Goal: Leave review/rating: Leave review/rating

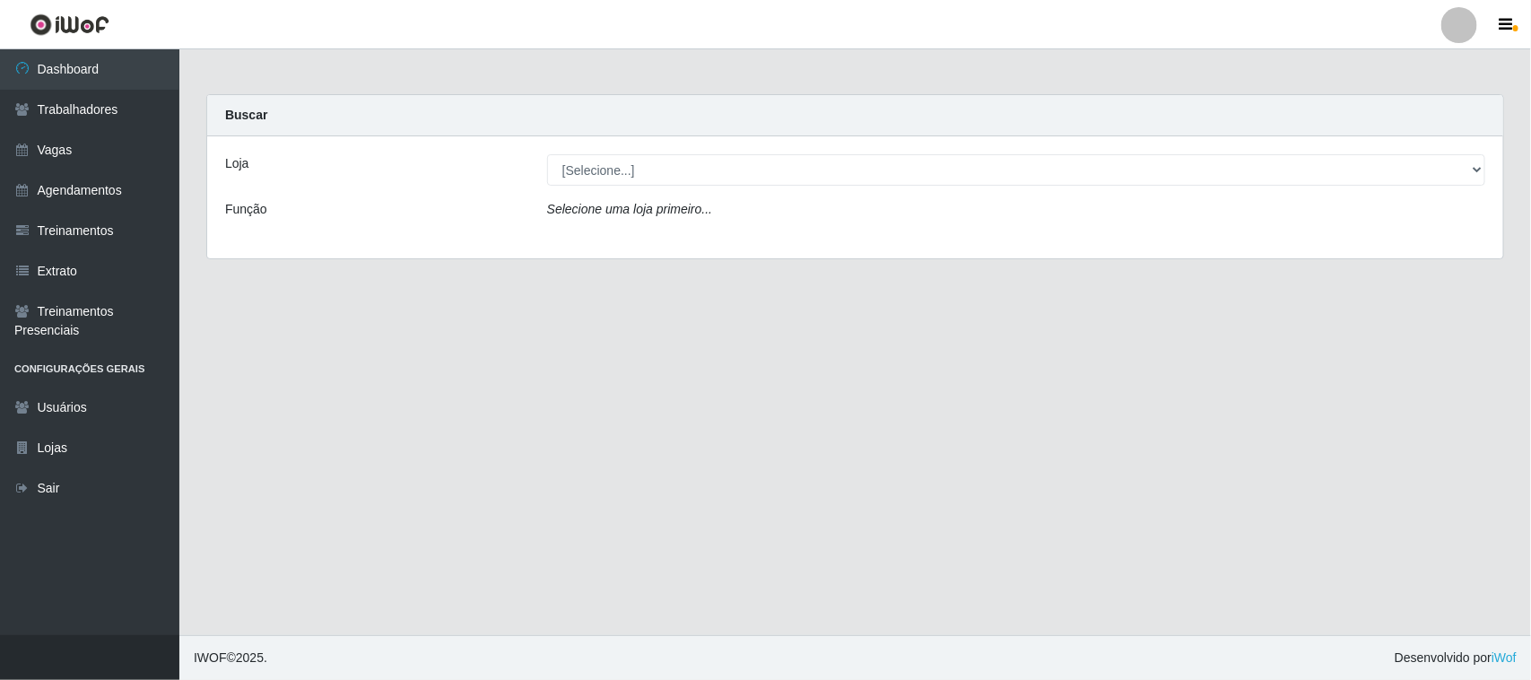
click at [585, 217] on div "Selecione uma loja primeiro..." at bounding box center [1016, 213] width 965 height 26
click at [588, 211] on icon "Selecione uma loja primeiro..." at bounding box center [629, 209] width 165 height 14
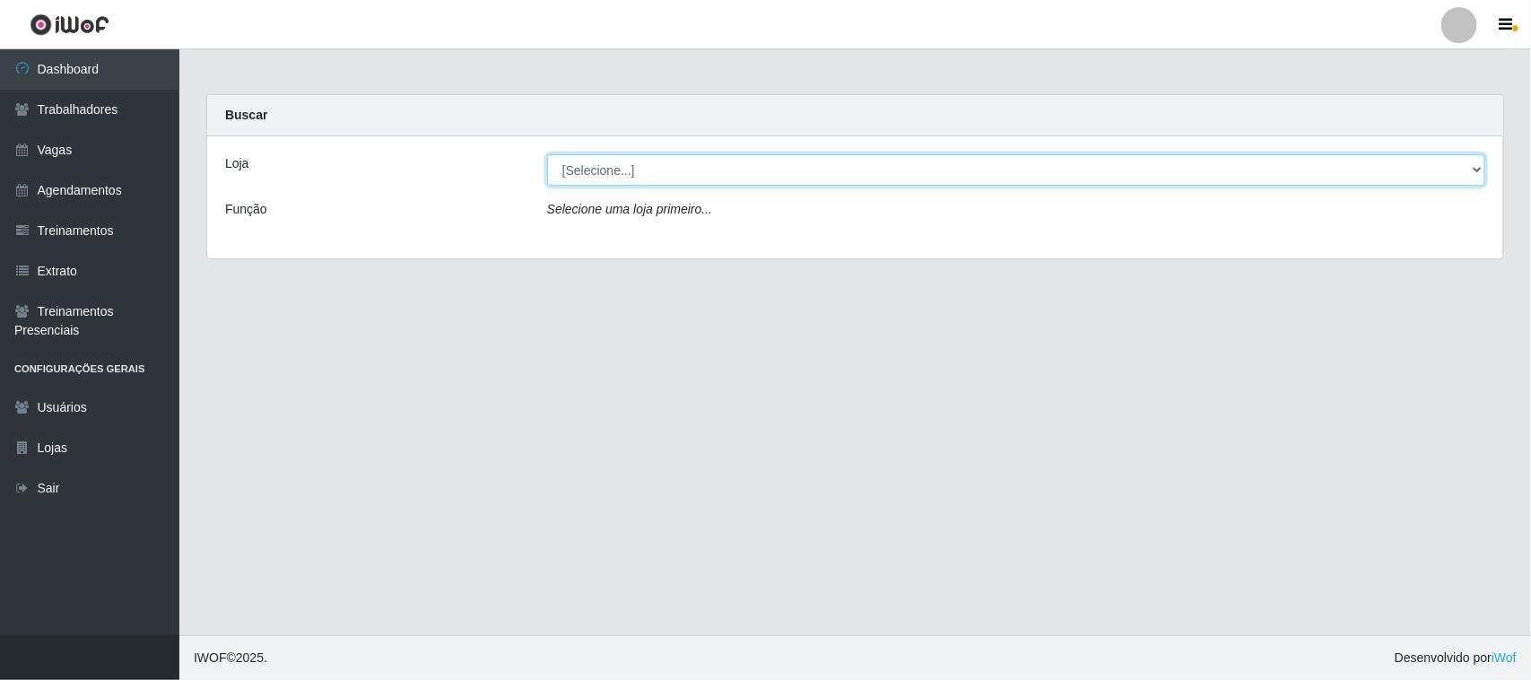
click at [598, 167] on select "[Selecione...] Nordestão - [GEOGRAPHIC_DATA]" at bounding box center [1016, 169] width 938 height 31
select select "420"
click at [547, 154] on select "[Selecione...] Nordestão - [GEOGRAPHIC_DATA]" at bounding box center [1016, 169] width 938 height 31
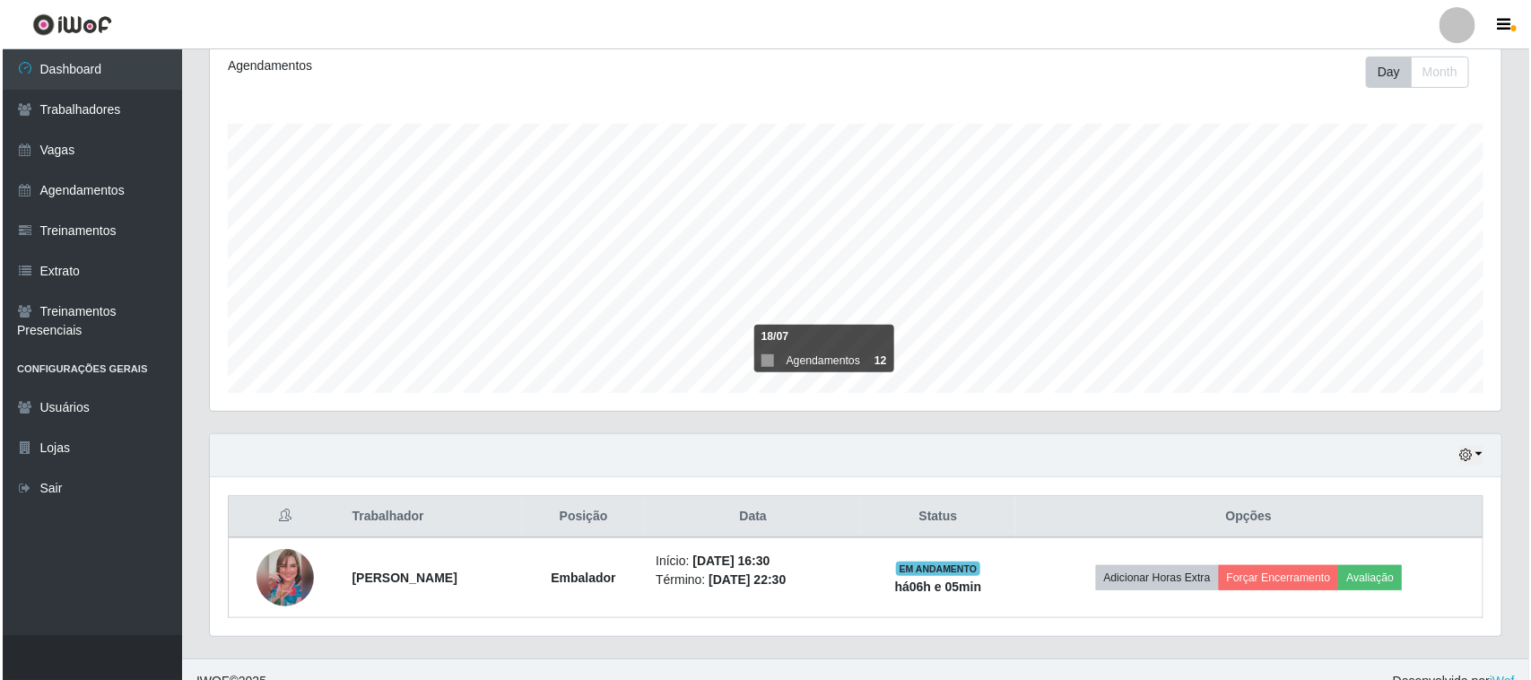
scroll to position [274, 0]
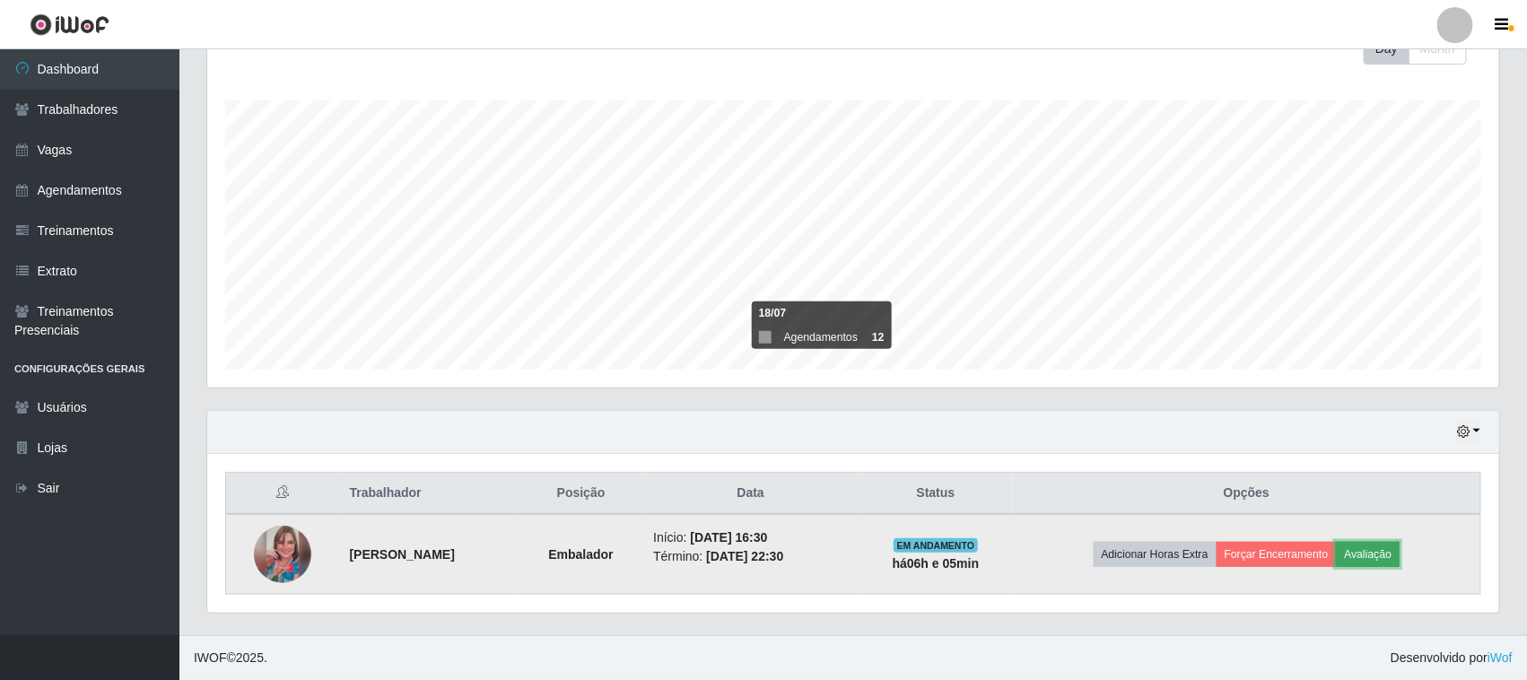
click at [1397, 550] on button "Avaliação" at bounding box center [1368, 554] width 64 height 25
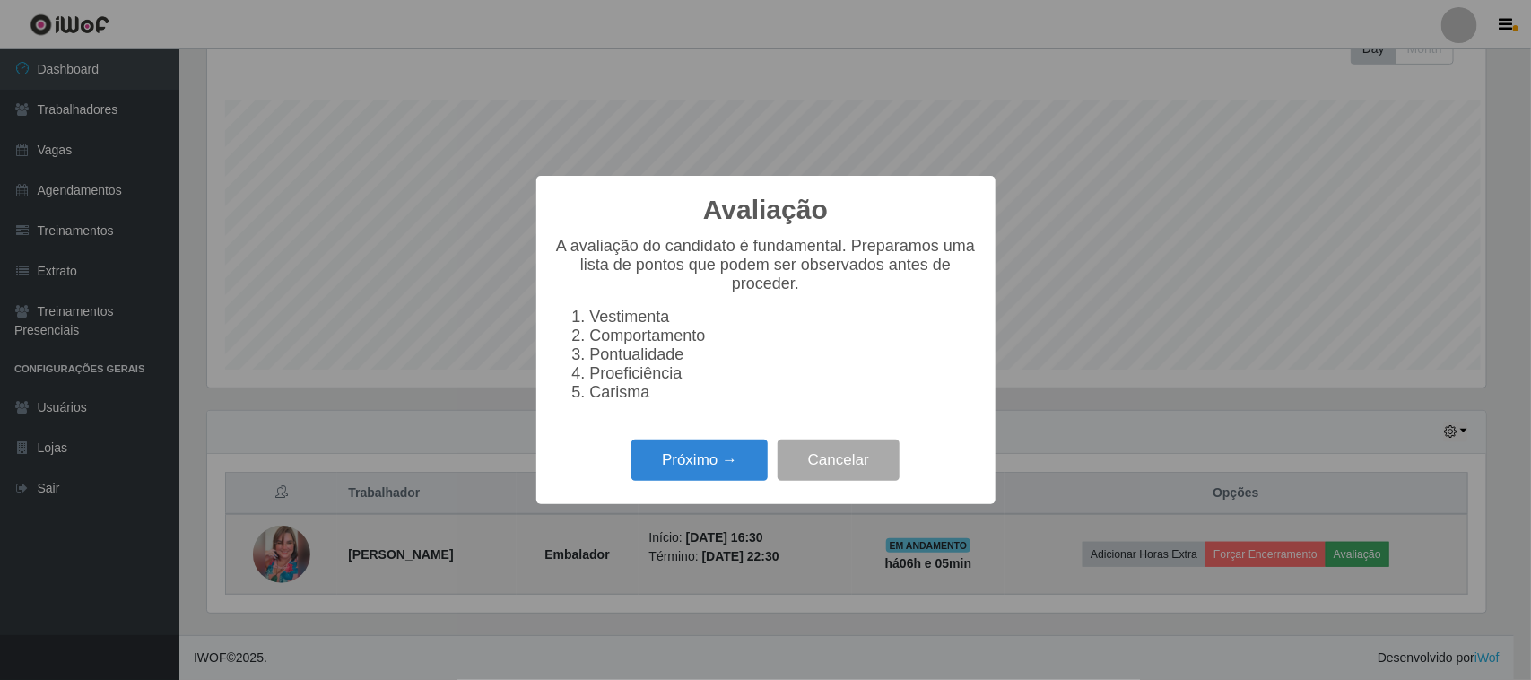
scroll to position [373, 1279]
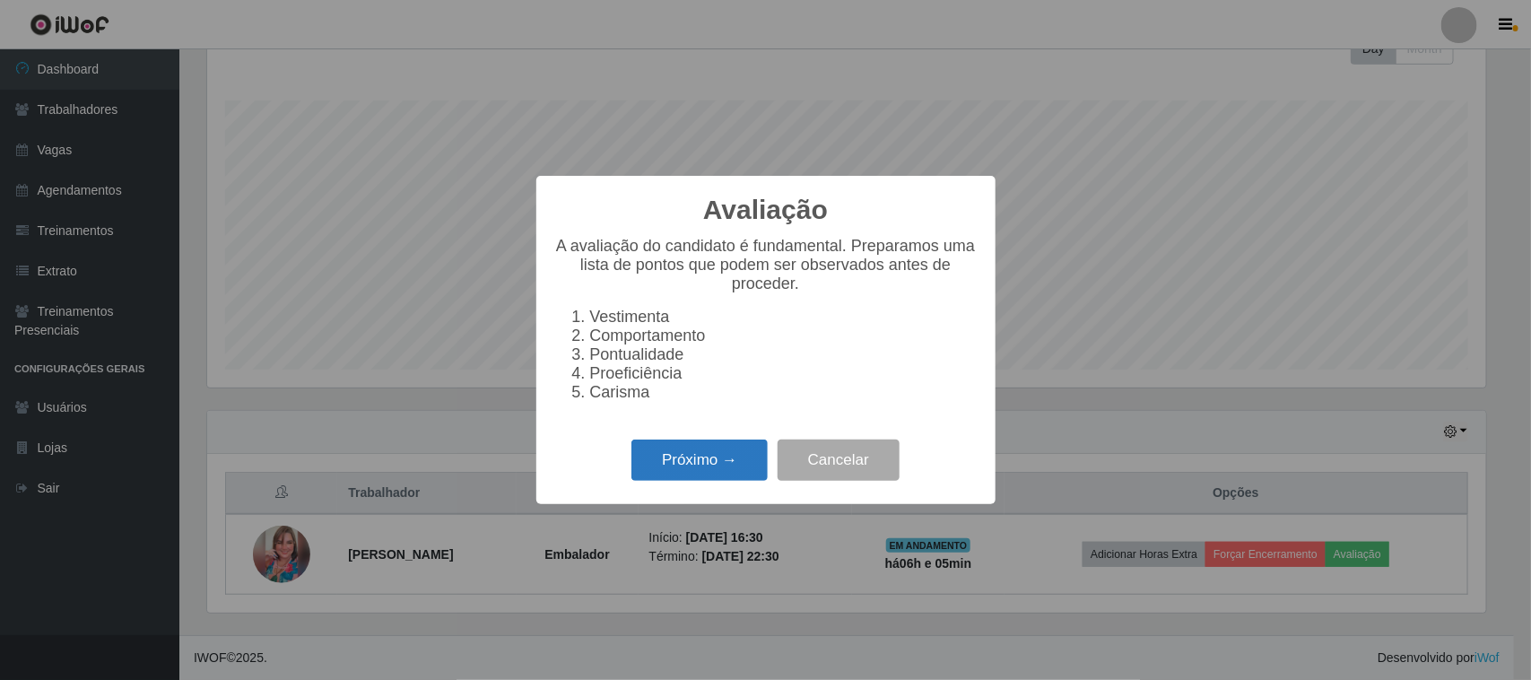
click at [719, 463] on button "Próximo →" at bounding box center [699, 461] width 136 height 42
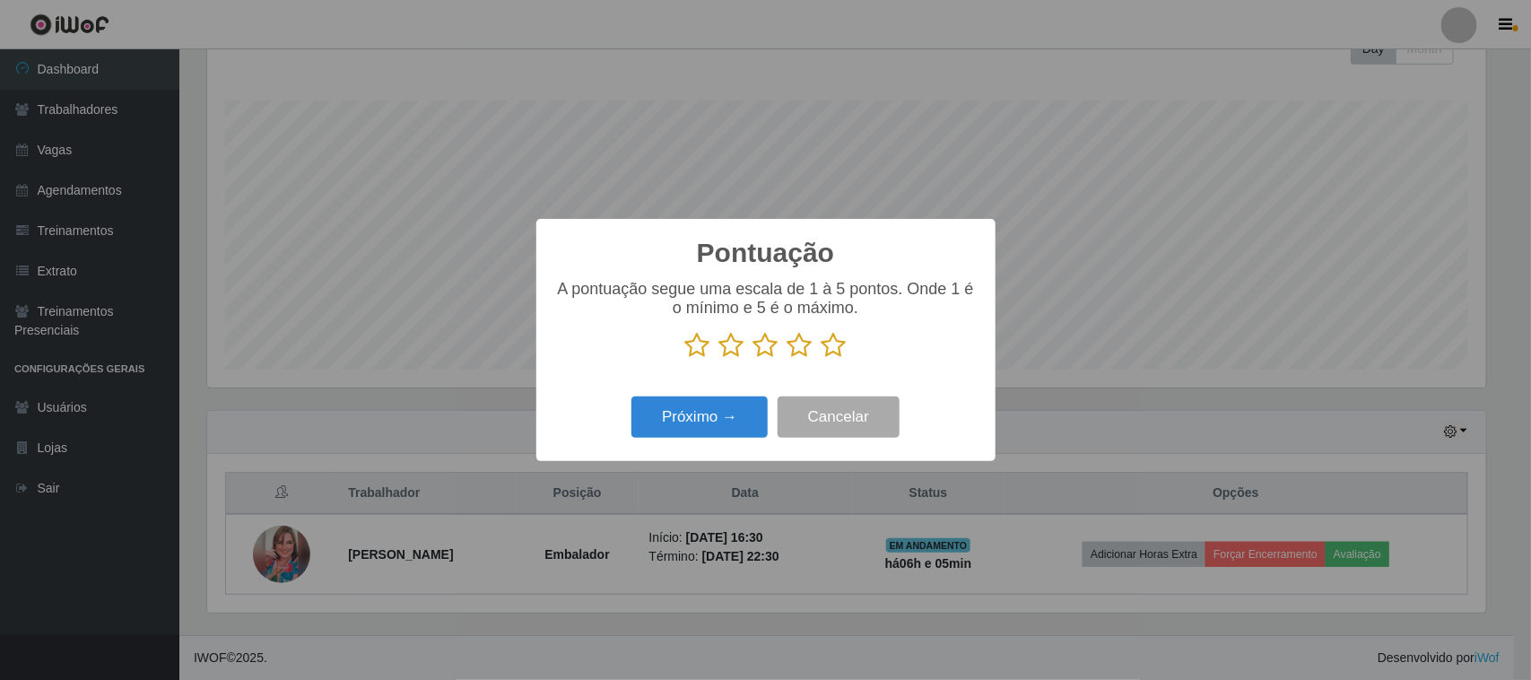
scroll to position [896639, 895731]
click at [843, 348] on icon at bounding box center [834, 345] width 25 height 27
click at [822, 359] on input "radio" at bounding box center [822, 359] width 0 height 0
click at [692, 422] on button "Próximo →" at bounding box center [699, 417] width 136 height 42
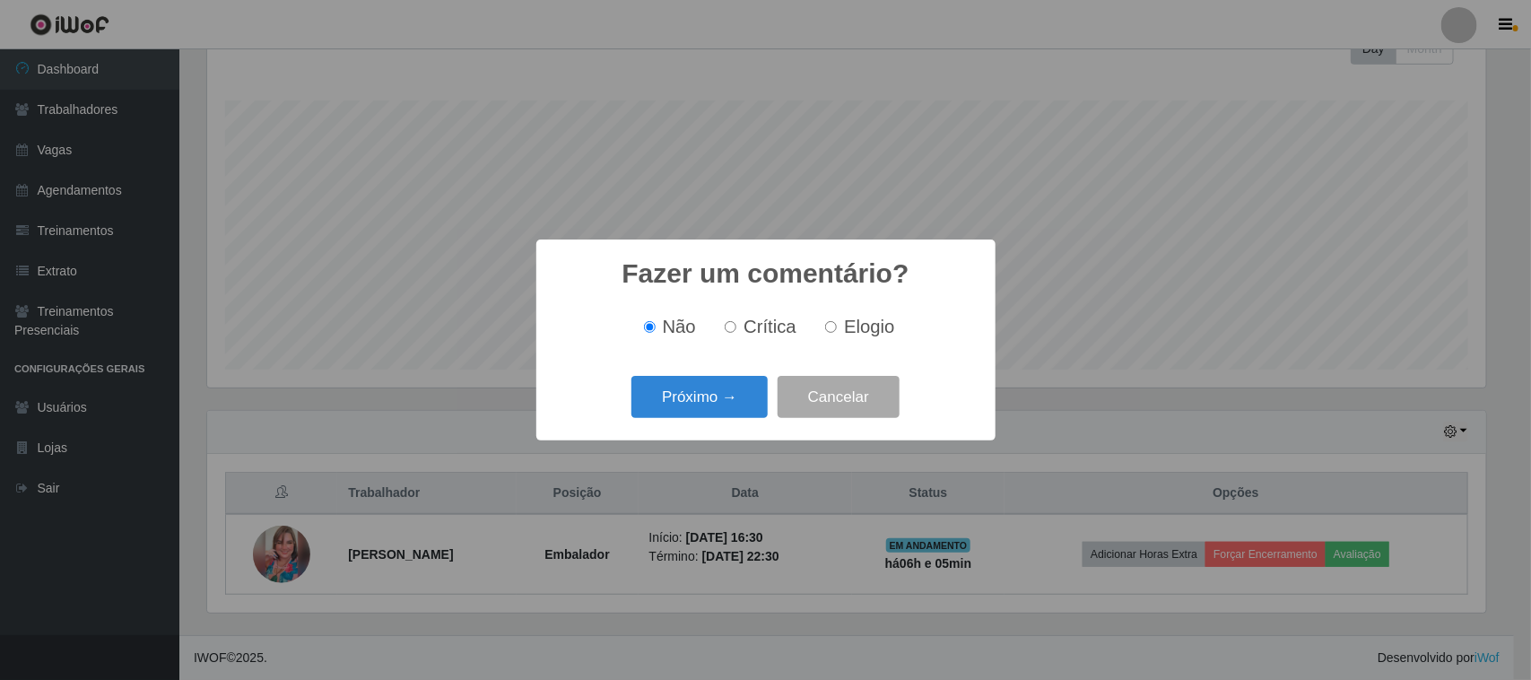
click at [831, 327] on input "Elogio" at bounding box center [831, 327] width 12 height 12
radio input "true"
click at [738, 401] on button "Próximo →" at bounding box center [699, 397] width 136 height 42
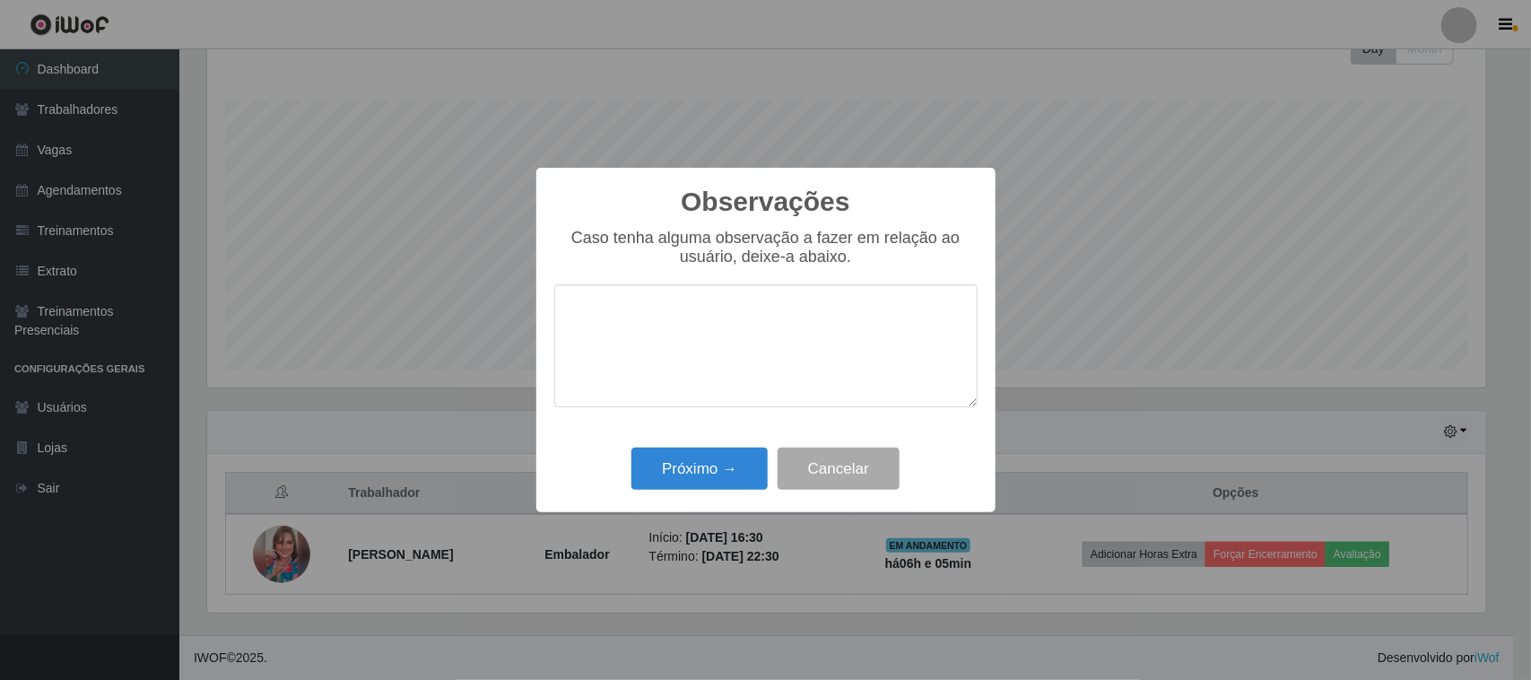
click at [705, 357] on textarea at bounding box center [765, 345] width 423 height 123
click at [574, 315] on textarea "Acolaboradora tem um bom desempenho" at bounding box center [765, 345] width 423 height 123
click at [585, 316] on textarea "Acolaboradora tem um bom desempenho" at bounding box center [765, 345] width 423 height 123
type textarea "A colaboradora tem um bom desempenho"
click at [688, 473] on button "Próximo →" at bounding box center [699, 469] width 136 height 42
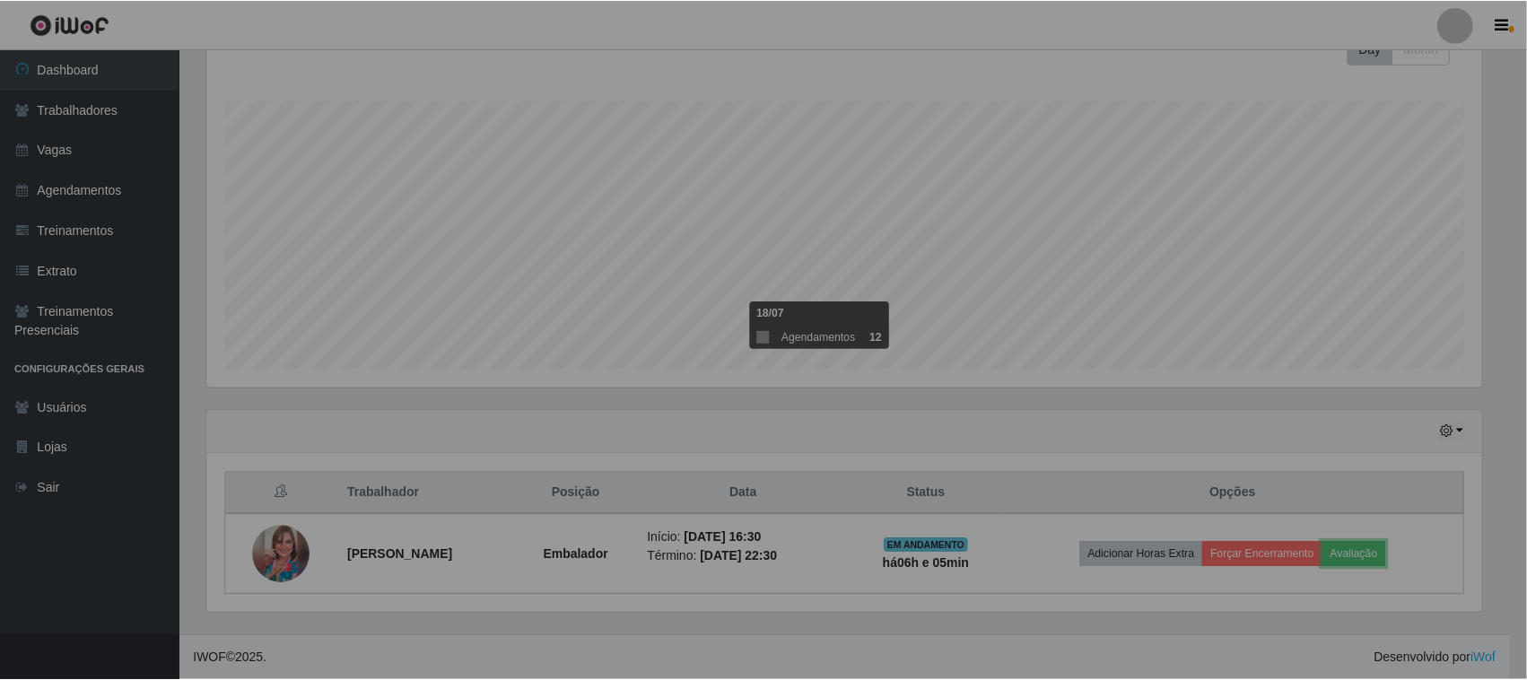
scroll to position [373, 1292]
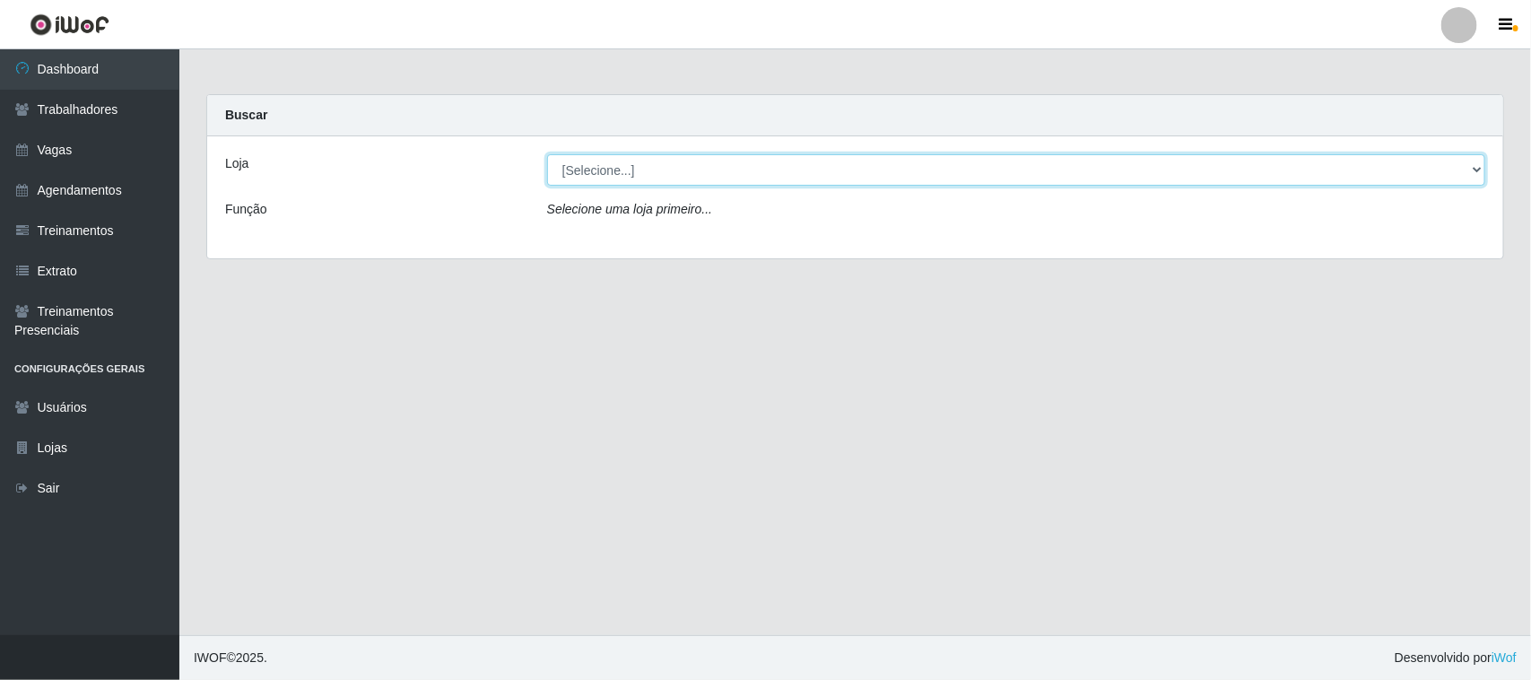
click at [561, 163] on select "[Selecione...] Nordestão - [GEOGRAPHIC_DATA]" at bounding box center [1016, 169] width 938 height 31
select select "420"
click at [547, 154] on select "[Selecione...] Nordestão - [GEOGRAPHIC_DATA]" at bounding box center [1016, 169] width 938 height 31
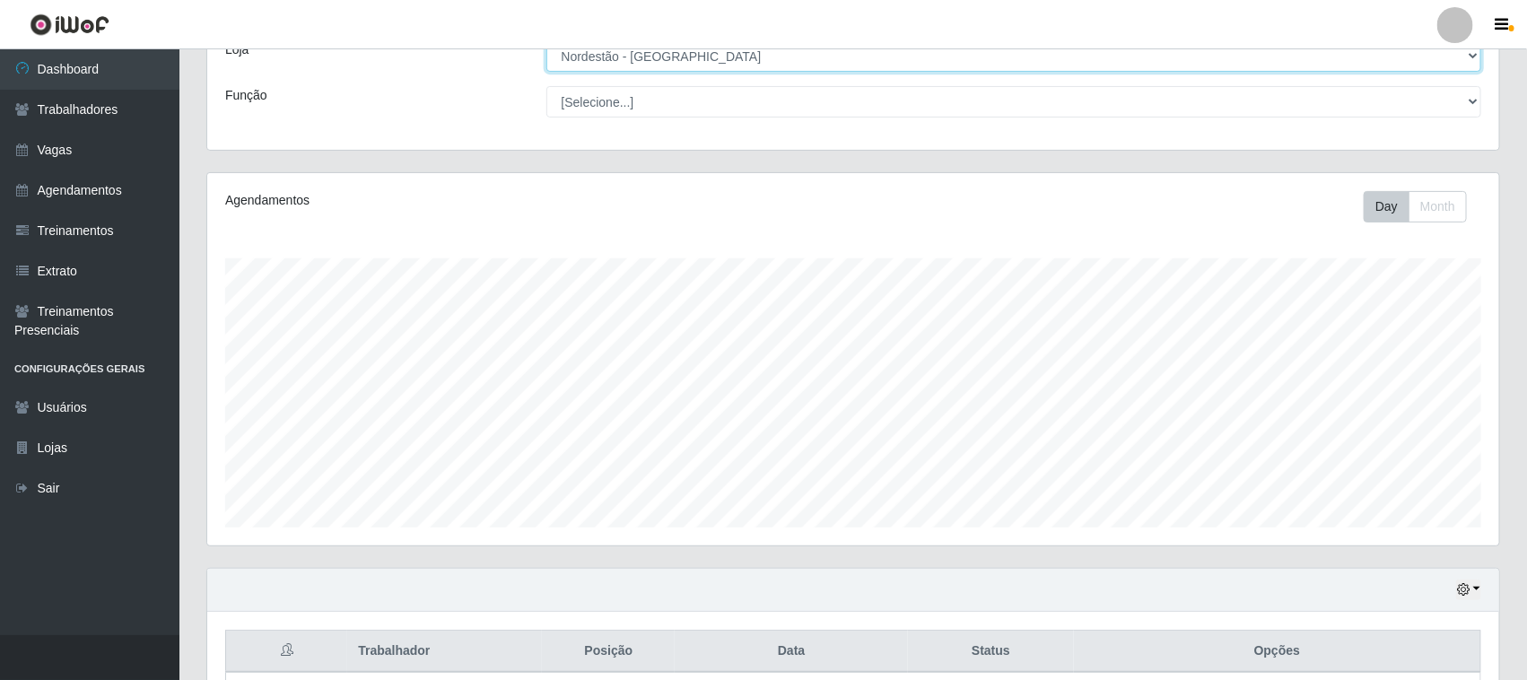
scroll to position [274, 0]
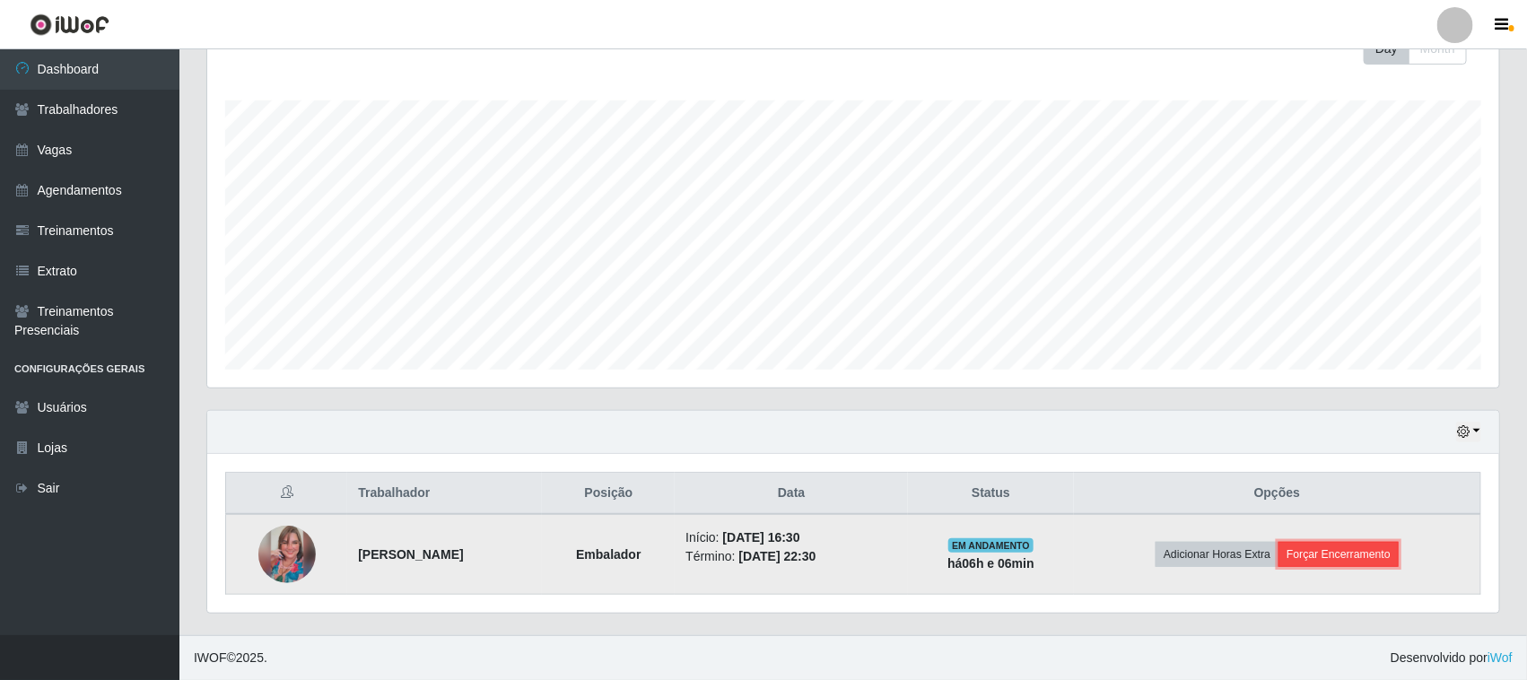
click at [1354, 561] on button "Forçar Encerramento" at bounding box center [1338, 554] width 120 height 25
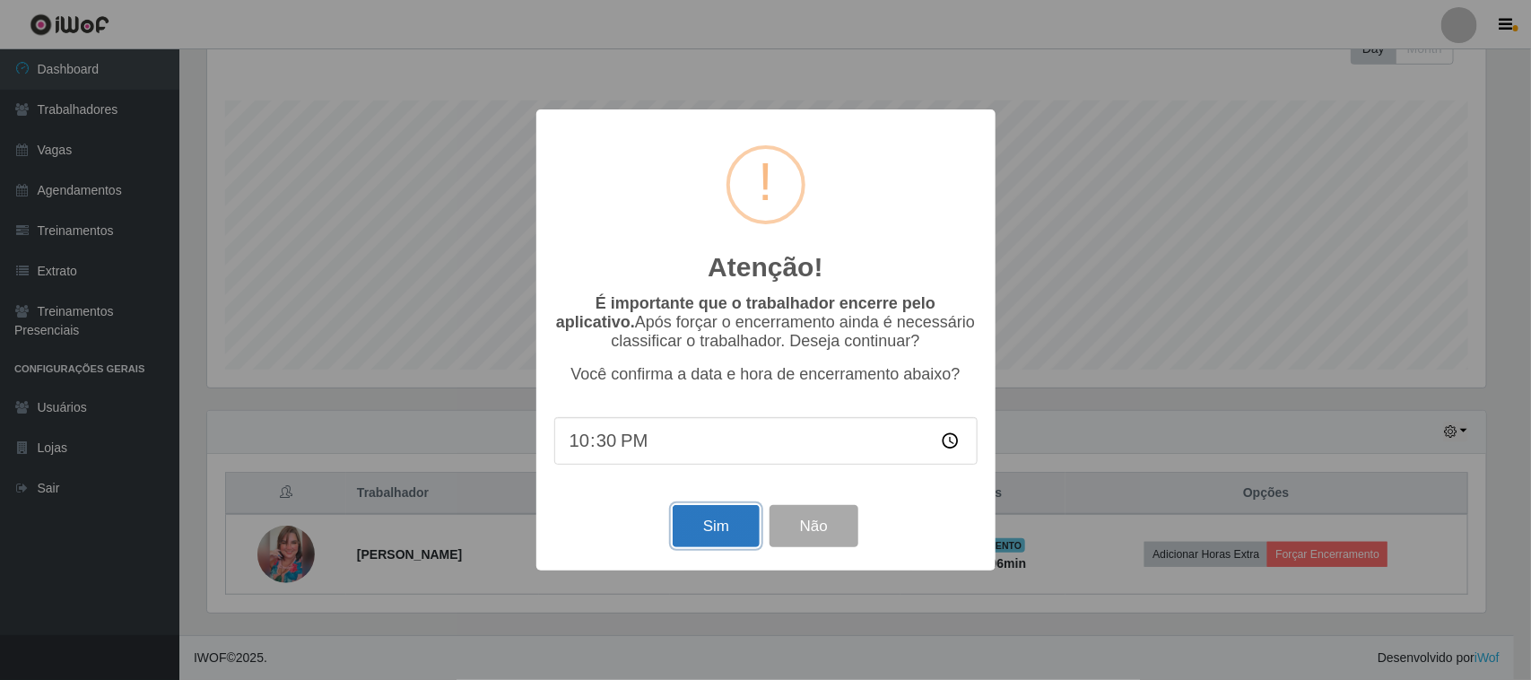
click at [701, 543] on button "Sim" at bounding box center [716, 526] width 87 height 42
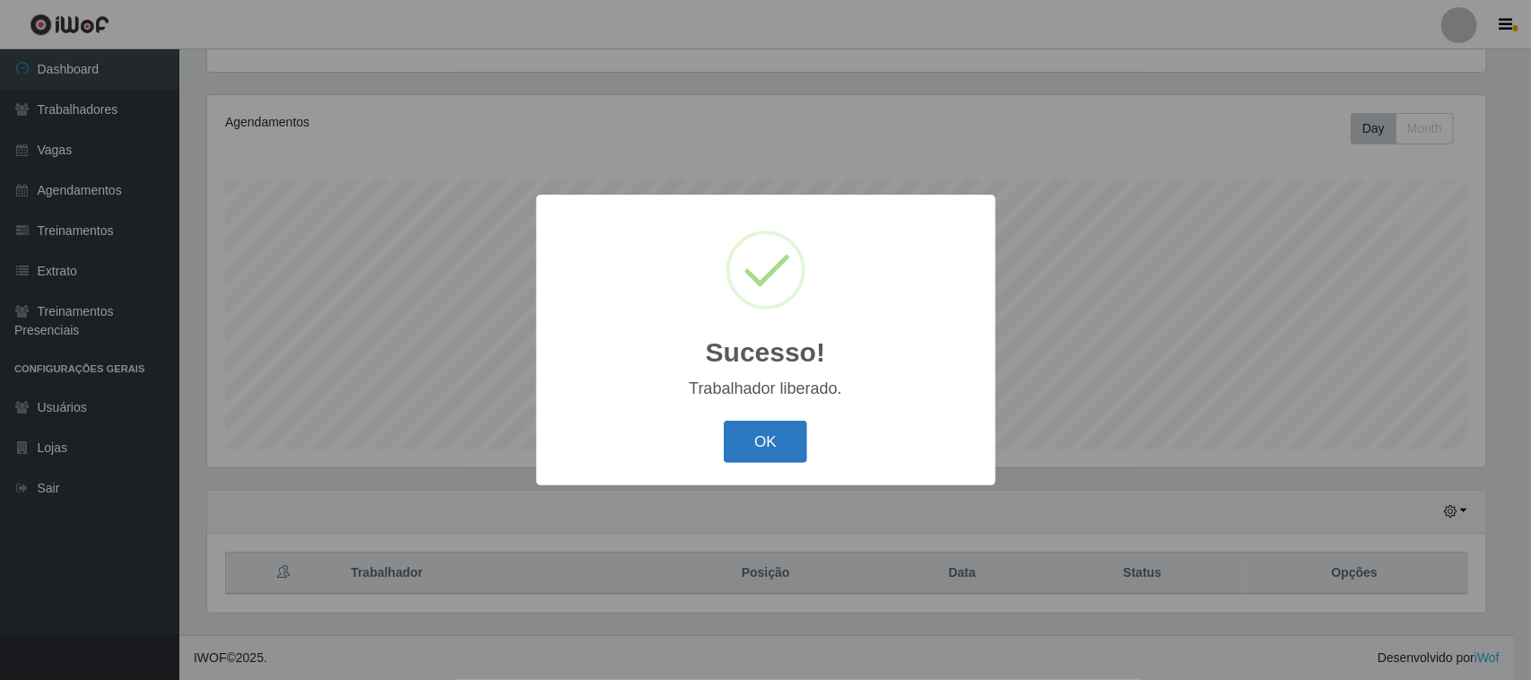
click at [762, 440] on button "OK" at bounding box center [765, 442] width 83 height 42
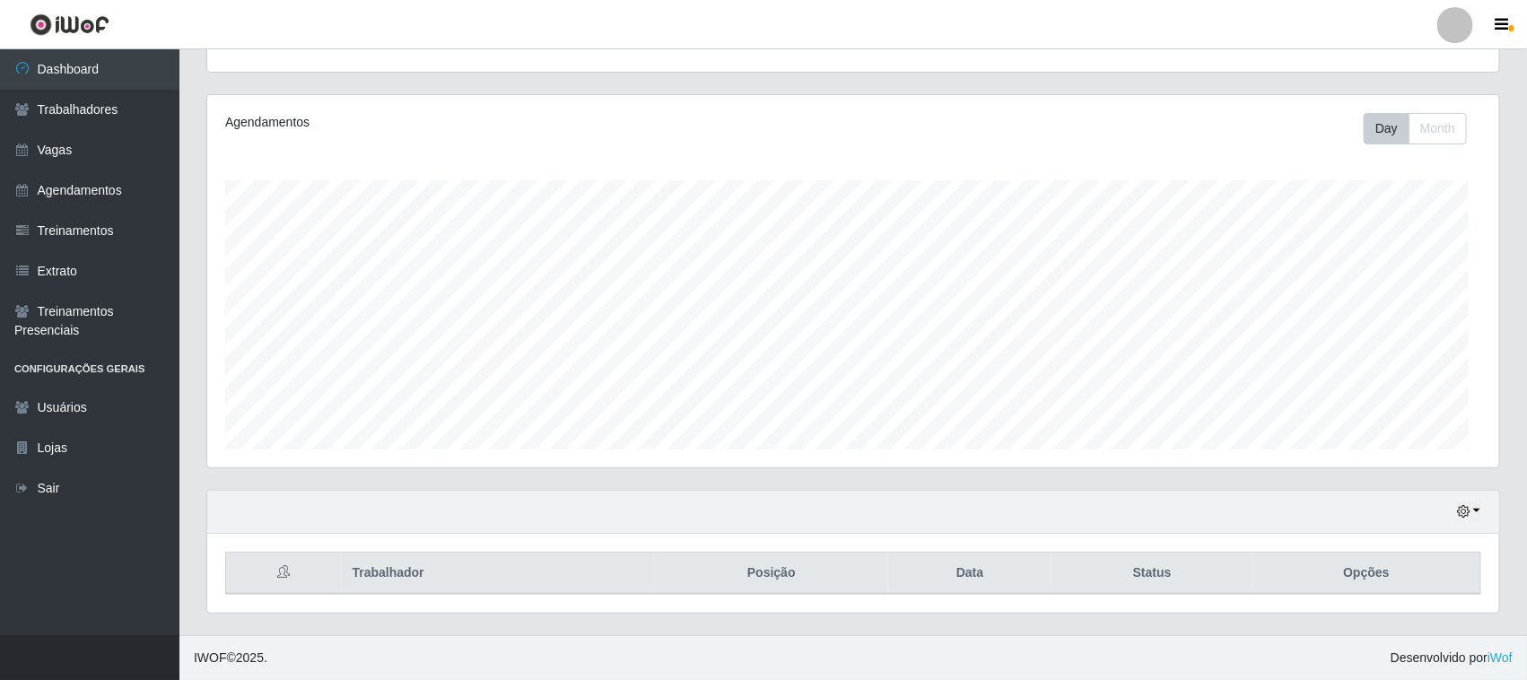
scroll to position [373, 1292]
click at [64, 486] on link "Sair" at bounding box center [89, 488] width 179 height 40
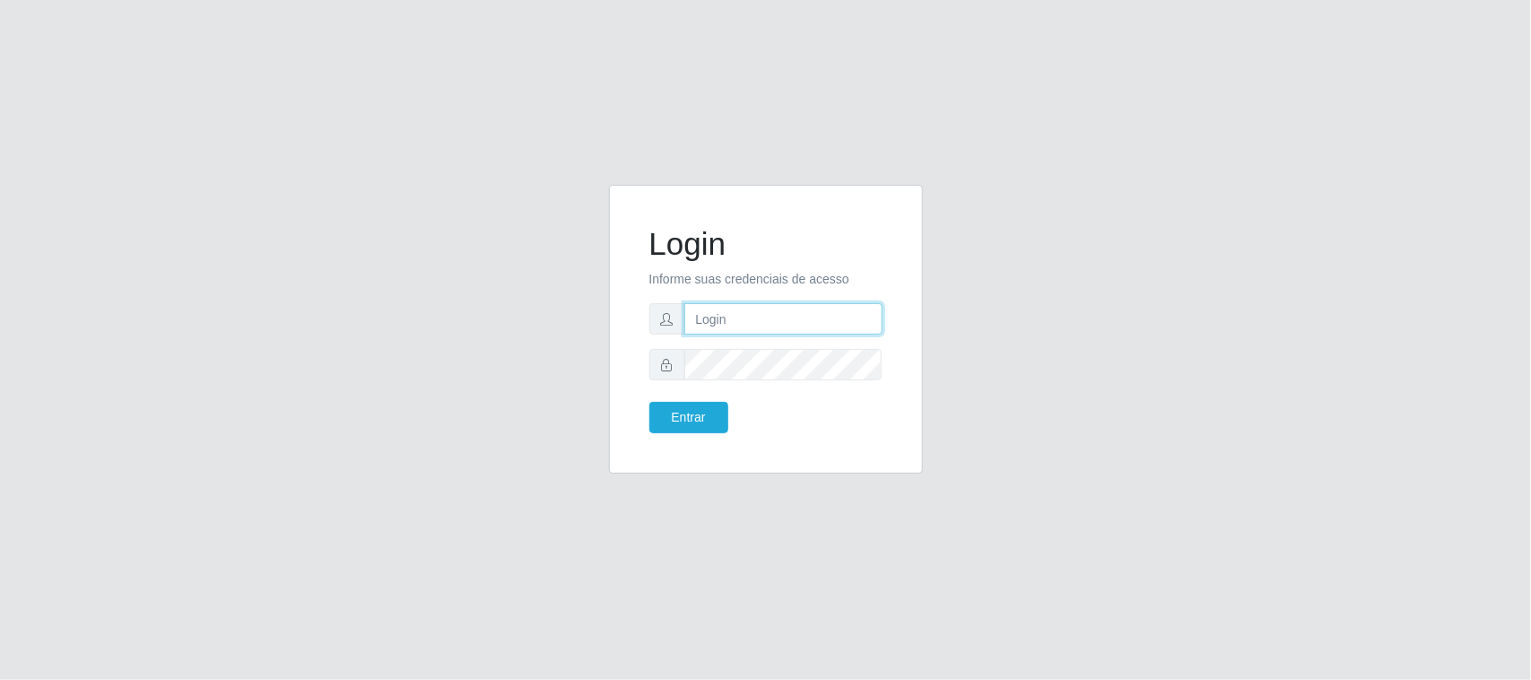
click at [738, 327] on input "text" at bounding box center [783, 318] width 198 height 31
type input "regineideolive@gmail.com"
click at [649, 402] on button "Entrar" at bounding box center [688, 417] width 79 height 31
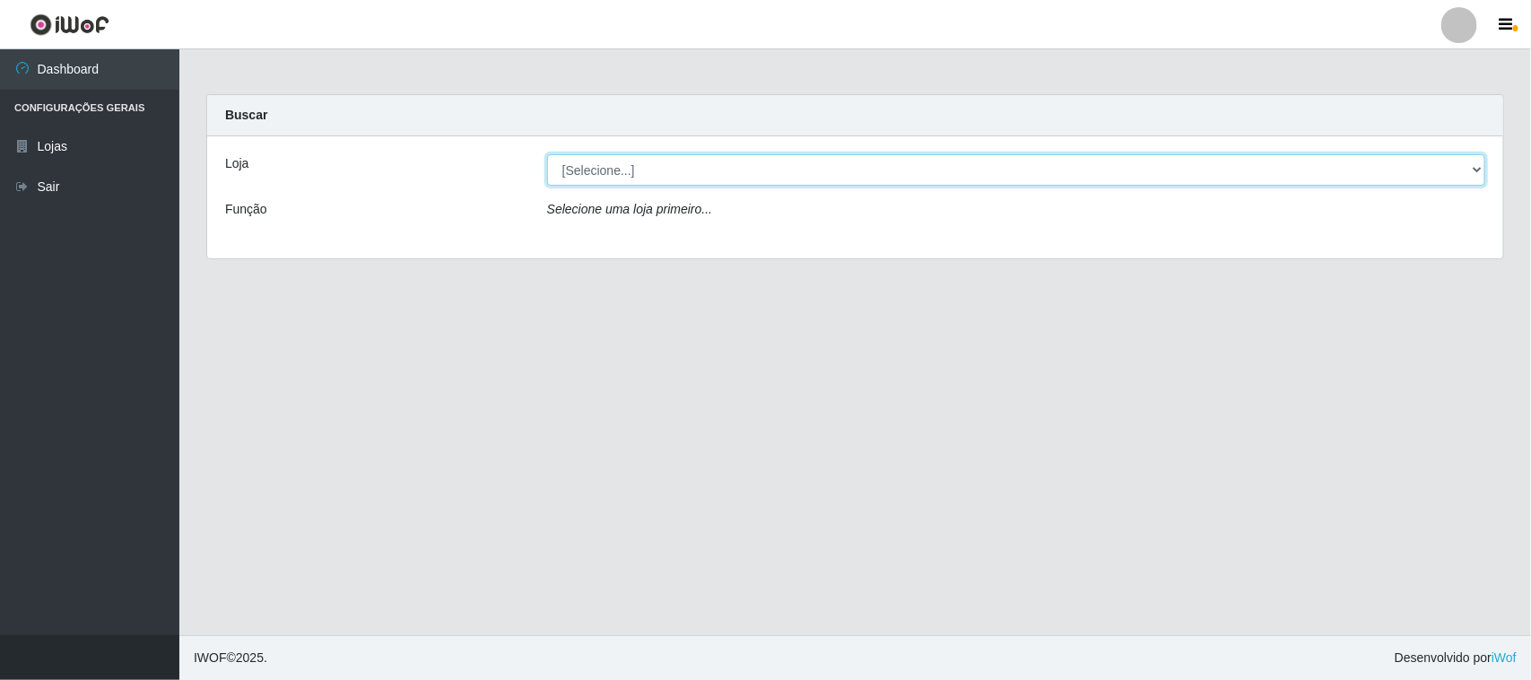
click at [634, 175] on select "[Selecione...] Nordestão - [GEOGRAPHIC_DATA]" at bounding box center [1016, 169] width 938 height 31
select select "420"
click at [547, 154] on select "[Selecione...] Nordestão - [GEOGRAPHIC_DATA]" at bounding box center [1016, 169] width 938 height 31
